Goal: Communication & Community: Answer question/provide support

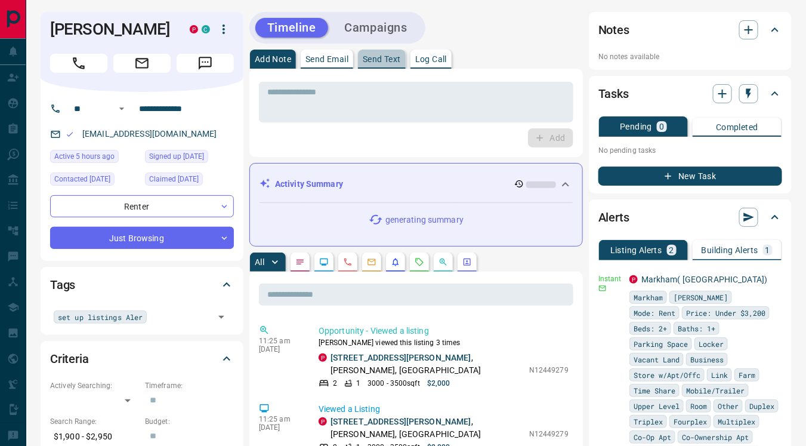
click at [379, 62] on p "Send Text" at bounding box center [382, 59] width 38 height 8
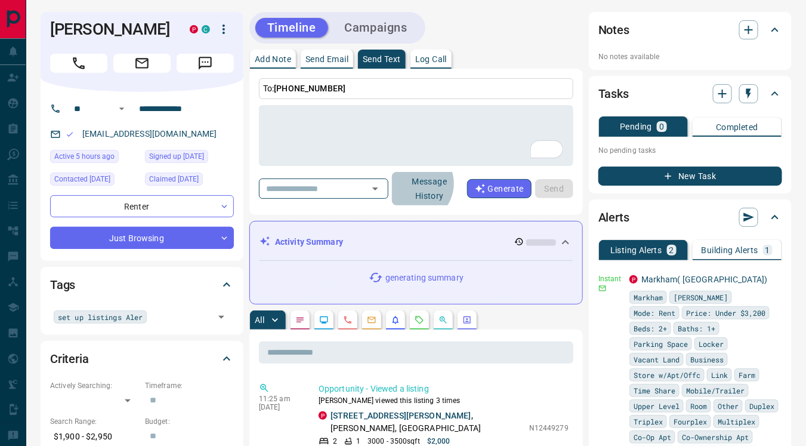
click at [434, 183] on button "Message History" at bounding box center [429, 188] width 75 height 33
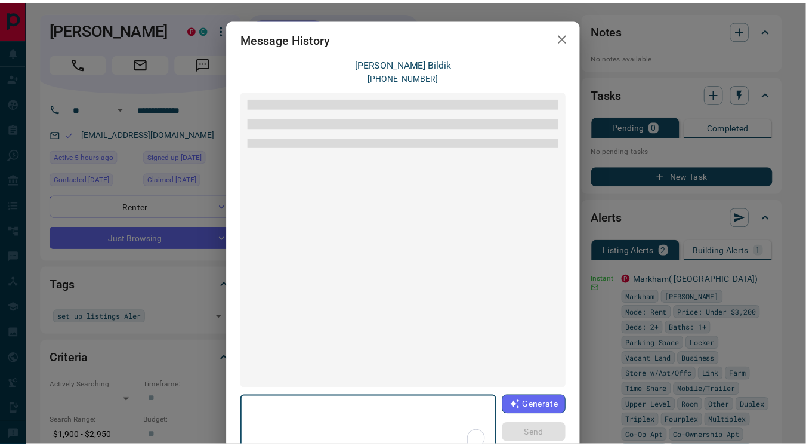
scroll to position [28, 0]
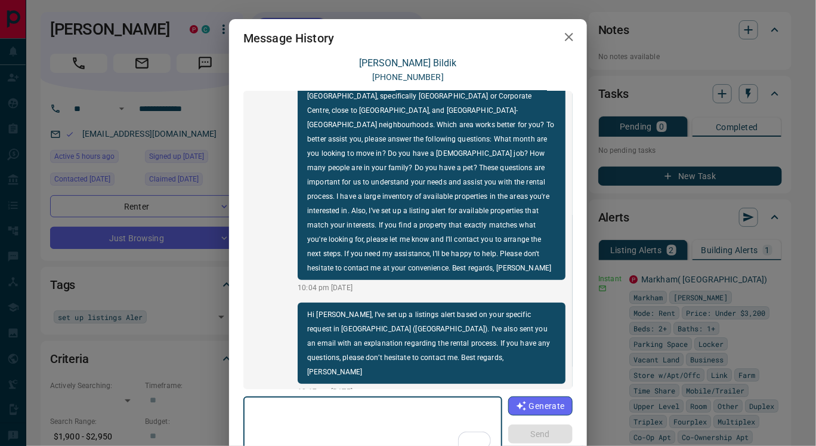
click at [563, 34] on icon "button" at bounding box center [569, 37] width 14 height 14
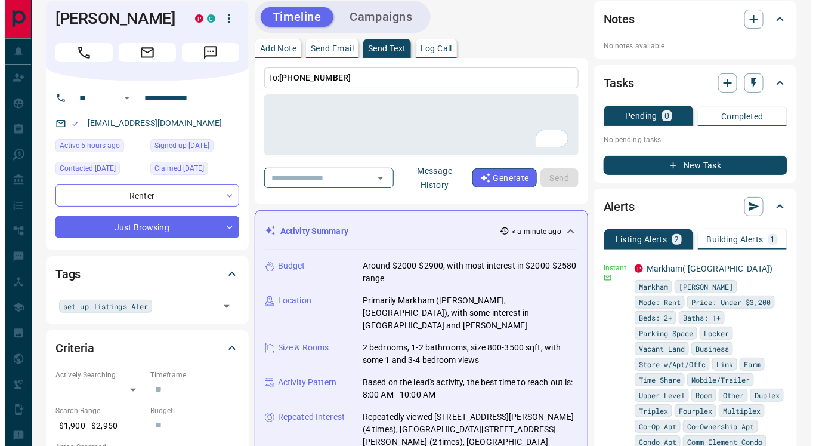
scroll to position [9, 0]
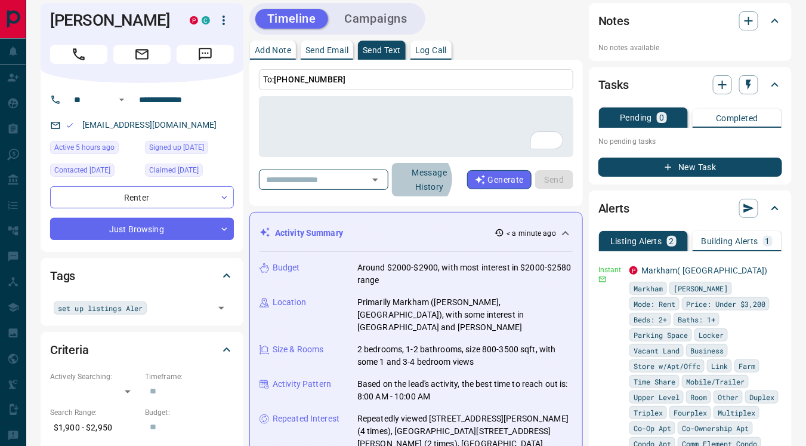
click at [440, 178] on button "Message History" at bounding box center [429, 179] width 75 height 33
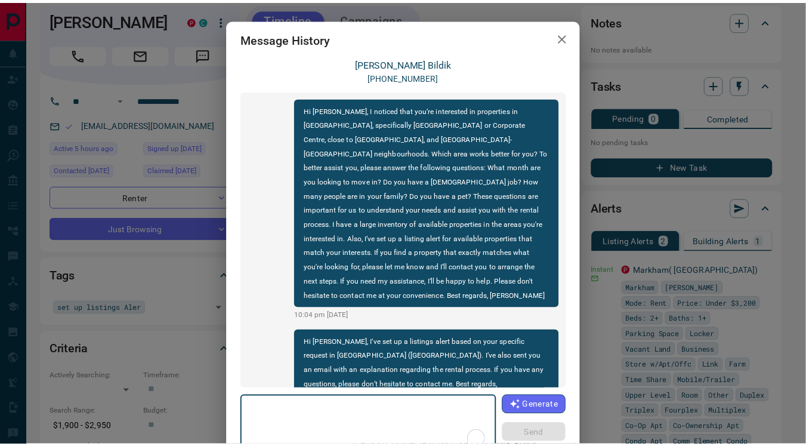
scroll to position [28, 0]
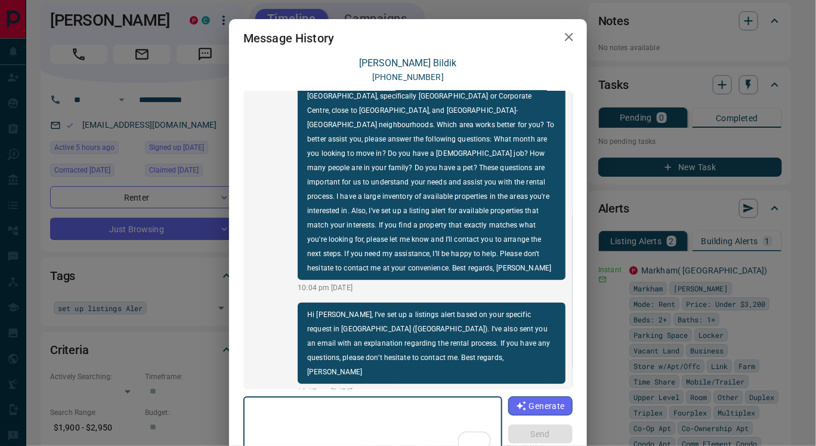
click at [565, 35] on icon "button" at bounding box center [569, 37] width 8 height 8
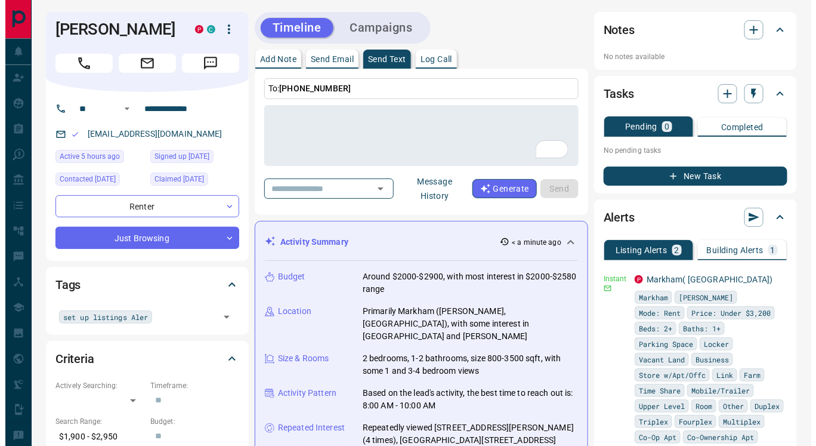
scroll to position [1, 0]
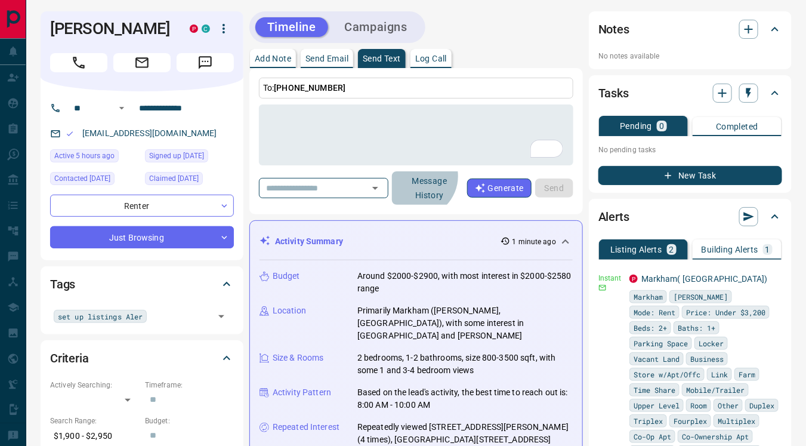
click at [437, 175] on button "Message History" at bounding box center [429, 187] width 75 height 33
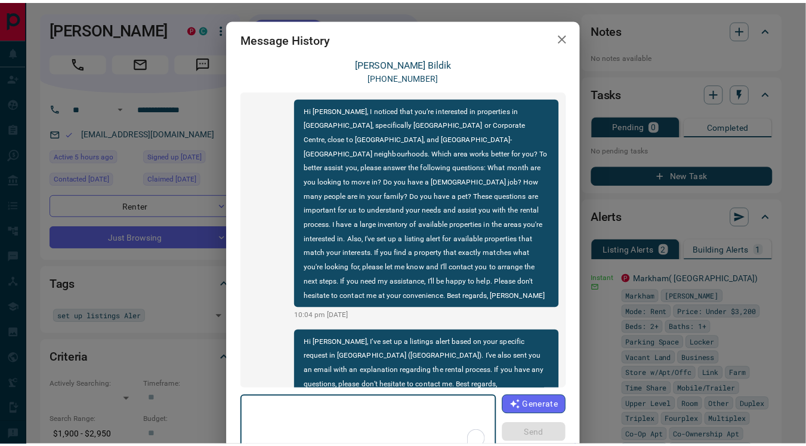
scroll to position [28, 0]
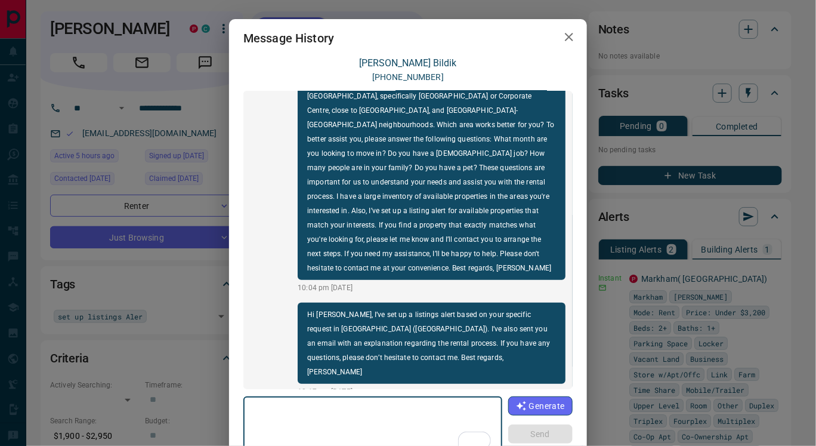
click at [562, 37] on icon "button" at bounding box center [569, 37] width 14 height 14
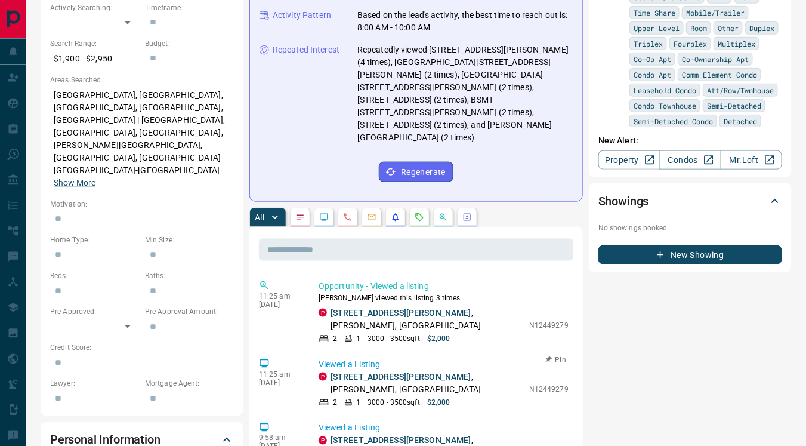
scroll to position [379, 0]
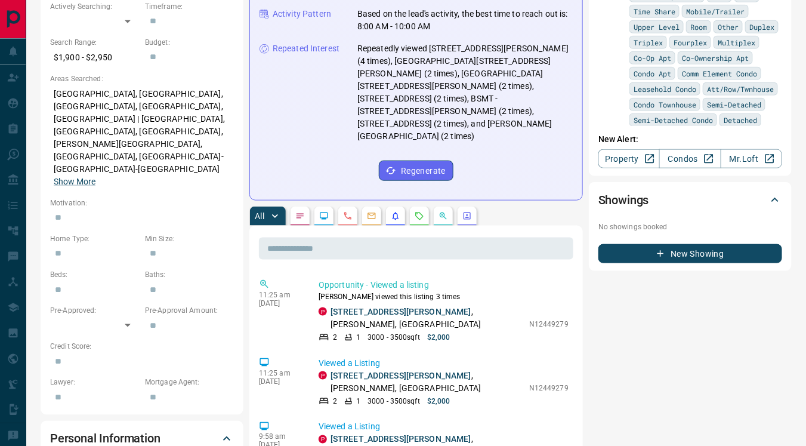
click at [422, 206] on button "button" at bounding box center [419, 215] width 19 height 19
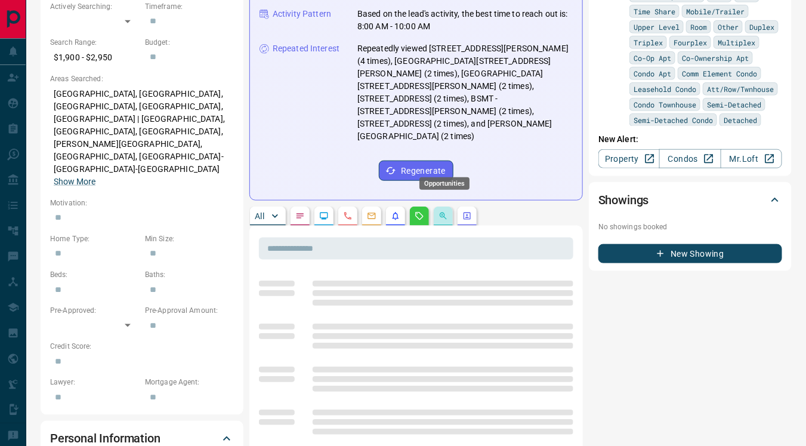
click at [439, 211] on icon "Opportunities" at bounding box center [443, 216] width 10 height 10
click at [325, 212] on icon "Lead Browsing Activity" at bounding box center [324, 215] width 8 height 7
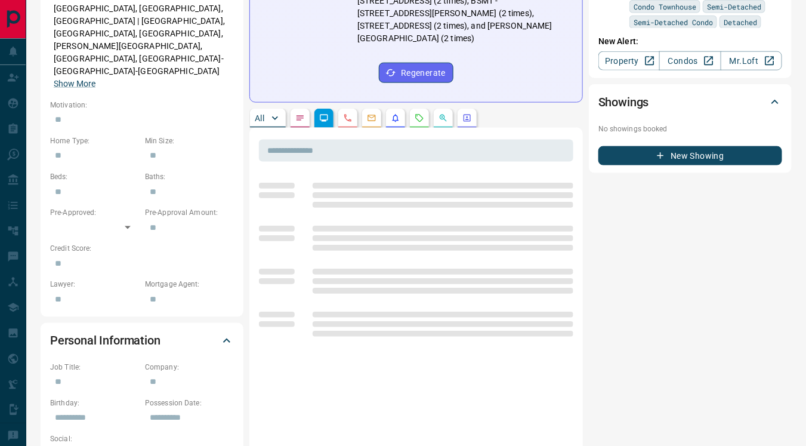
scroll to position [480, 0]
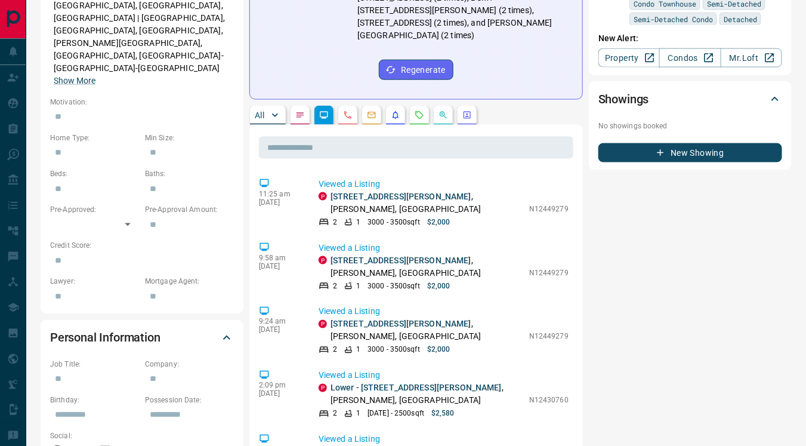
drag, startPoint x: 379, startPoint y: 254, endPoint x: 297, endPoint y: 177, distance: 112.7
click at [297, 238] on div "9:58 am [DATE] Viewed a Listing [GEOGRAPHIC_DATA][STREET_ADDRESS][PERSON_NAME][…" at bounding box center [416, 266] width 314 height 57
click at [373, 191] on link "[STREET_ADDRESS][PERSON_NAME]" at bounding box center [400, 196] width 141 height 10
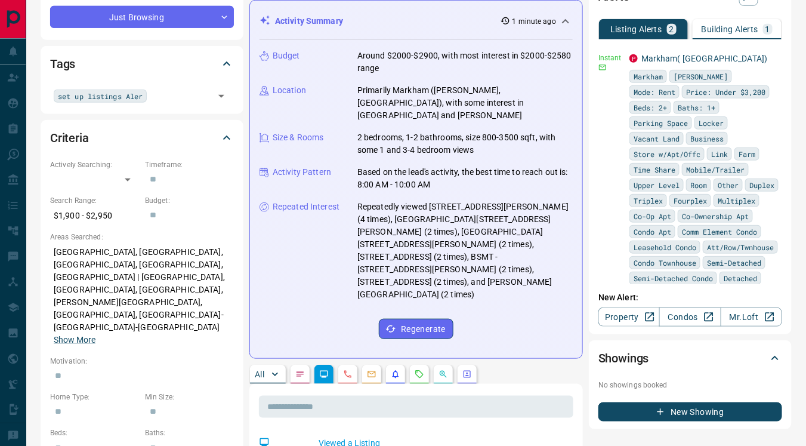
scroll to position [222, 0]
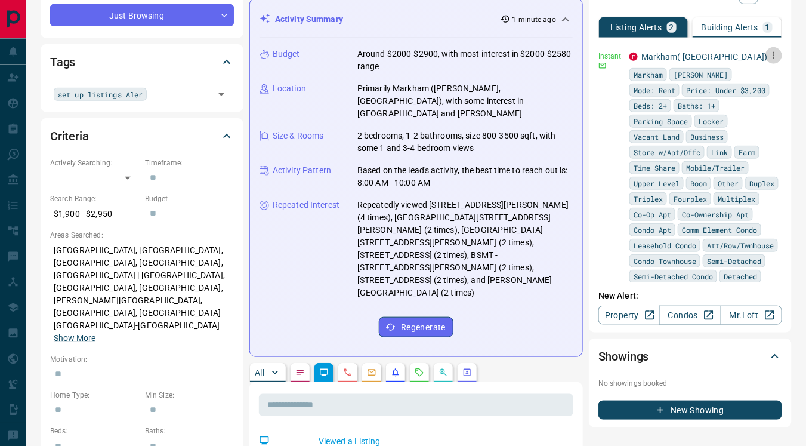
click at [773, 52] on icon "button" at bounding box center [774, 55] width 2 height 7
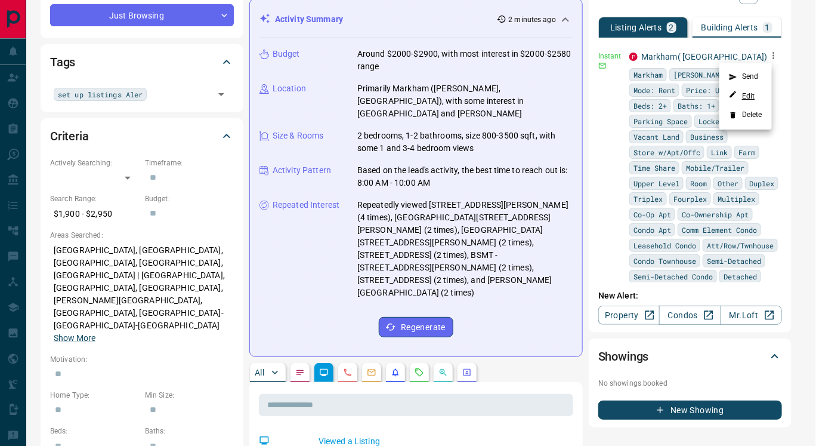
click at [749, 97] on link "Edit" at bounding box center [742, 95] width 26 height 11
click at [480, 372] on div at bounding box center [408, 223] width 816 height 446
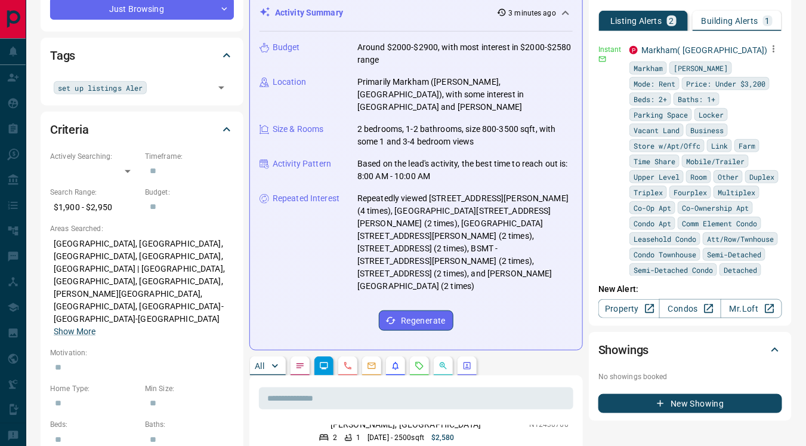
scroll to position [207, 0]
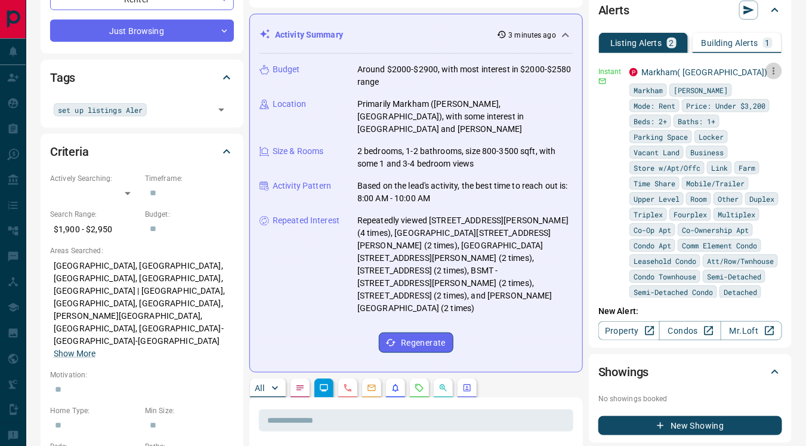
click at [768, 68] on icon "button" at bounding box center [773, 71] width 11 height 11
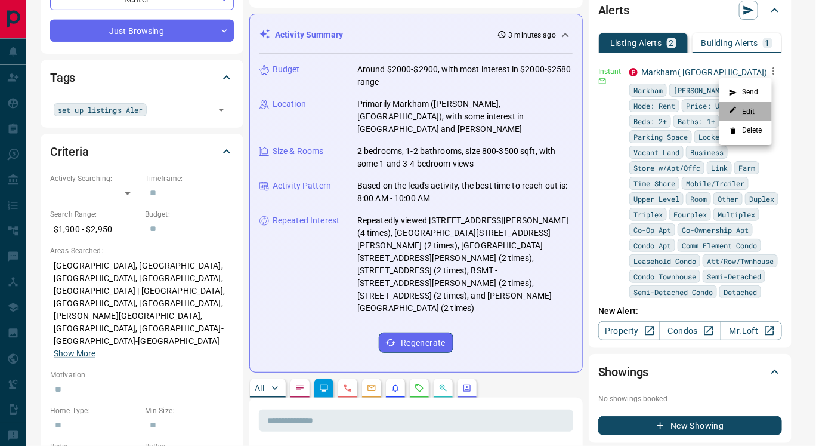
click at [752, 109] on link "Edit" at bounding box center [742, 111] width 26 height 11
click at [306, 122] on div at bounding box center [408, 223] width 816 height 446
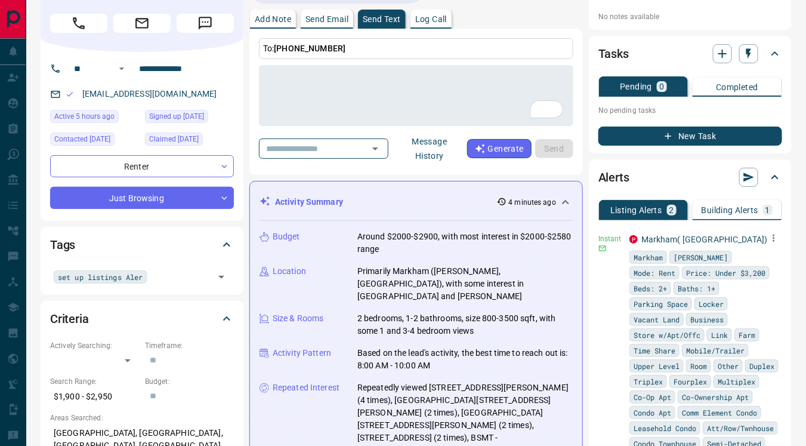
scroll to position [0, 0]
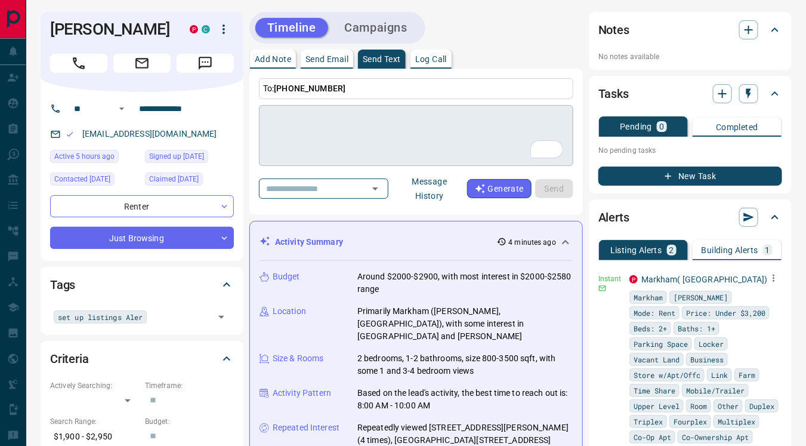
click at [279, 131] on textarea "To enrich screen reader interactions, please activate Accessibility in Grammarl…" at bounding box center [416, 135] width 298 height 51
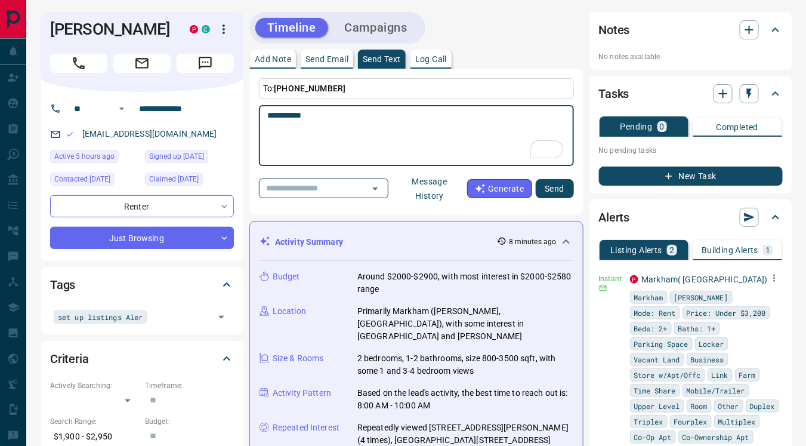
scroll to position [437, 0]
paste textarea "**********"
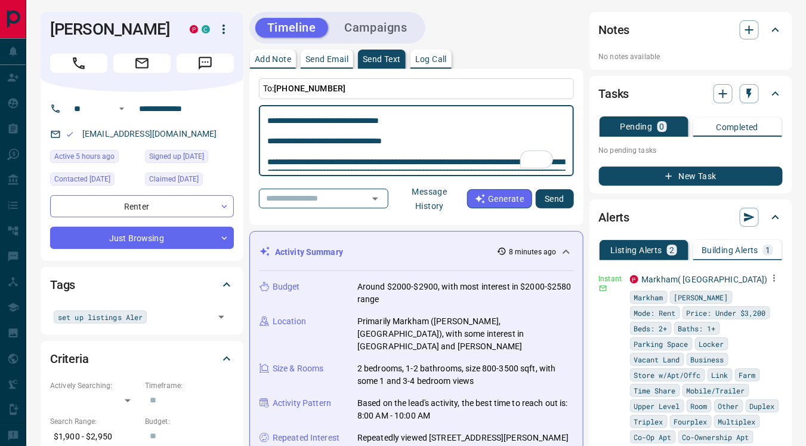
scroll to position [0, 0]
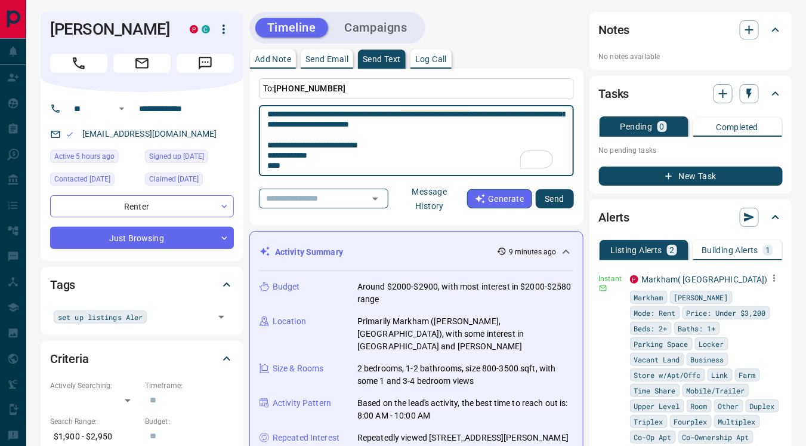
type textarea "**********"
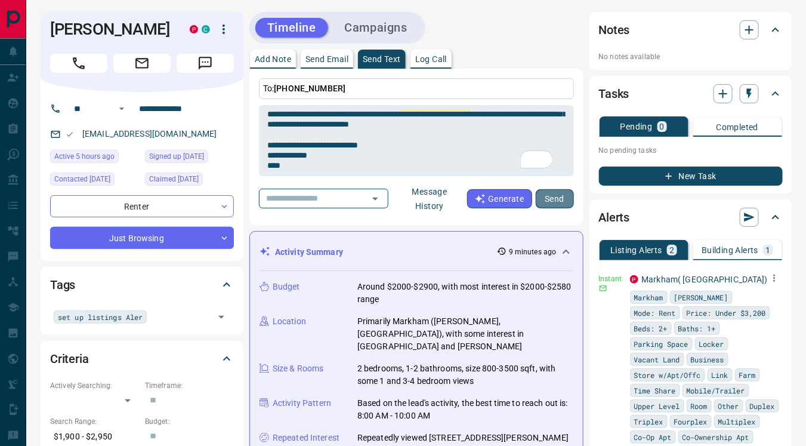
click at [555, 200] on button "Send" at bounding box center [555, 198] width 38 height 19
